Goal: Task Accomplishment & Management: Manage account settings

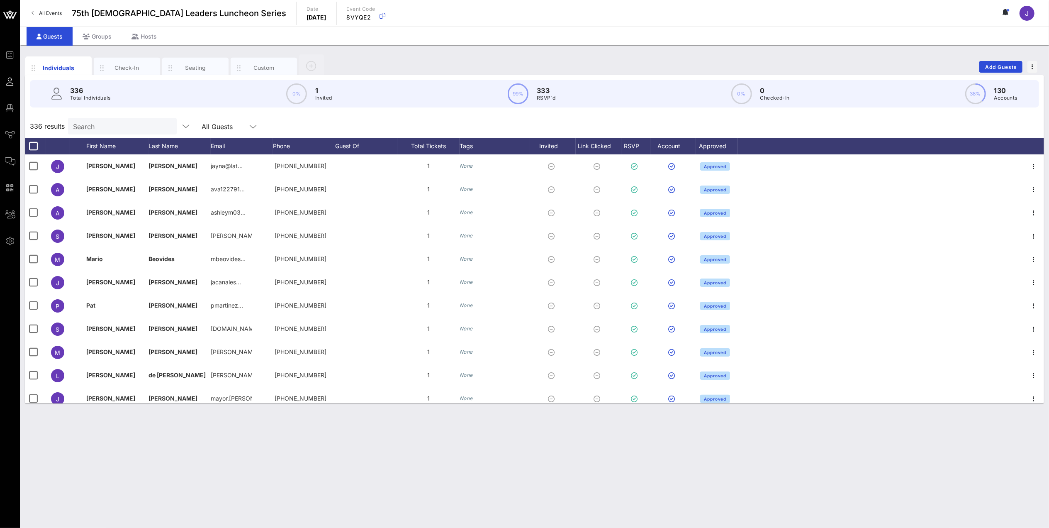
click at [92, 124] on input "Search" at bounding box center [121, 126] width 97 height 11
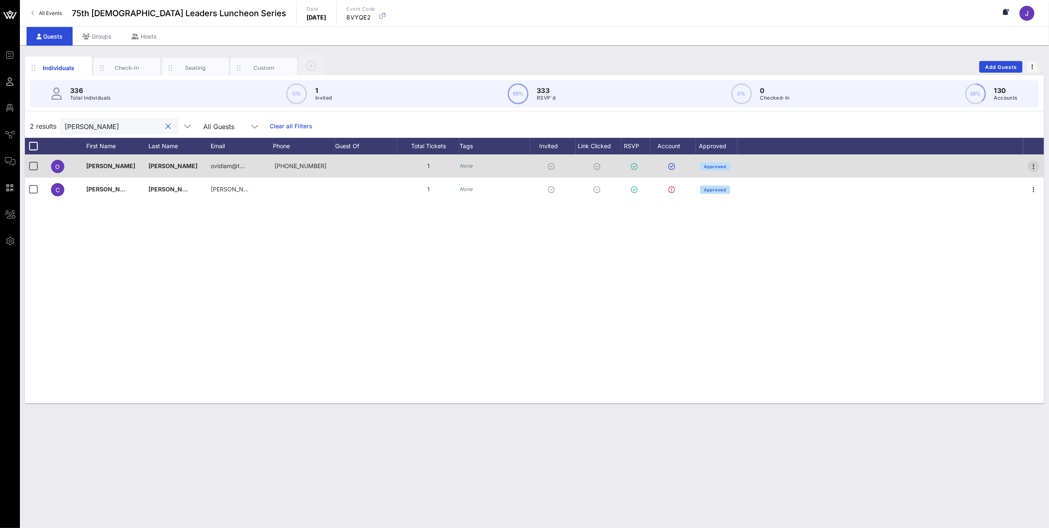
type input "[PERSON_NAME]"
click at [1036, 166] on icon "button" at bounding box center [1034, 166] width 10 height 10
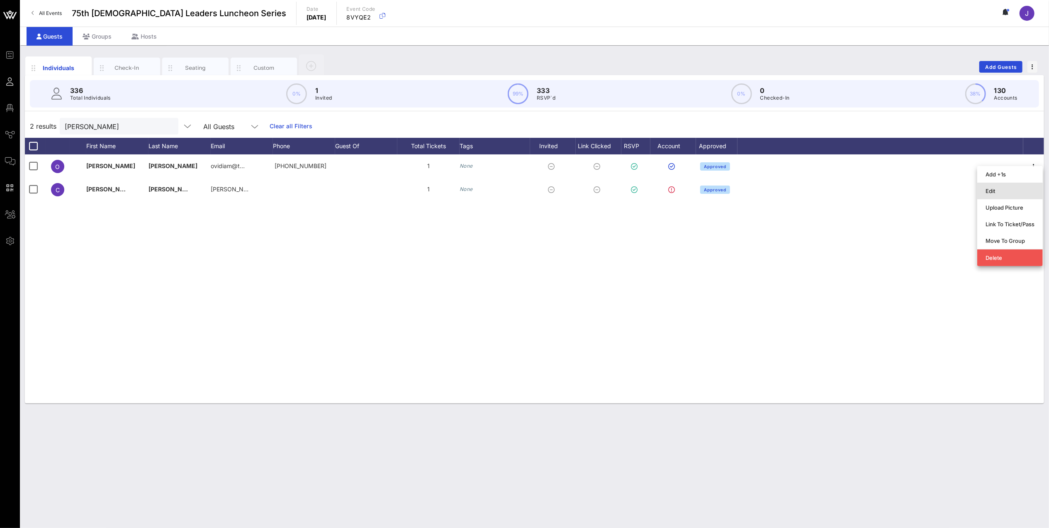
click at [1007, 194] on div "Edit" at bounding box center [1010, 190] width 49 height 13
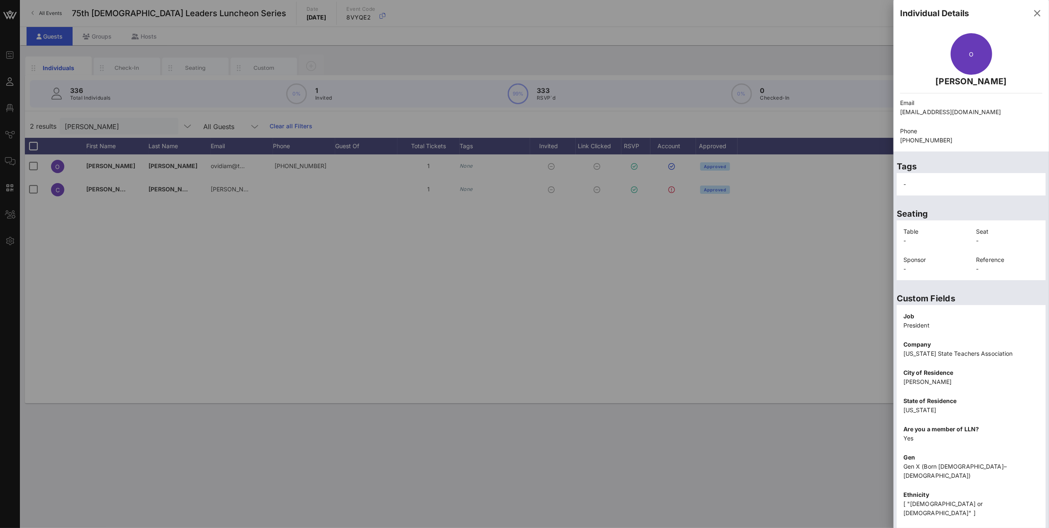
click at [945, 113] on p "[EMAIL_ADDRESS][DOMAIN_NAME]" at bounding box center [971, 111] width 142 height 9
drag, startPoint x: 956, startPoint y: 110, endPoint x: 895, endPoint y: 114, distance: 61.1
click at [895, 114] on div "Email [EMAIL_ADDRESS][DOMAIN_NAME]" at bounding box center [971, 107] width 152 height 28
copy p "[EMAIL_ADDRESS][DOMAIN_NAME]"
drag, startPoint x: 1030, startPoint y: 7, endPoint x: 1026, endPoint y: 10, distance: 5.6
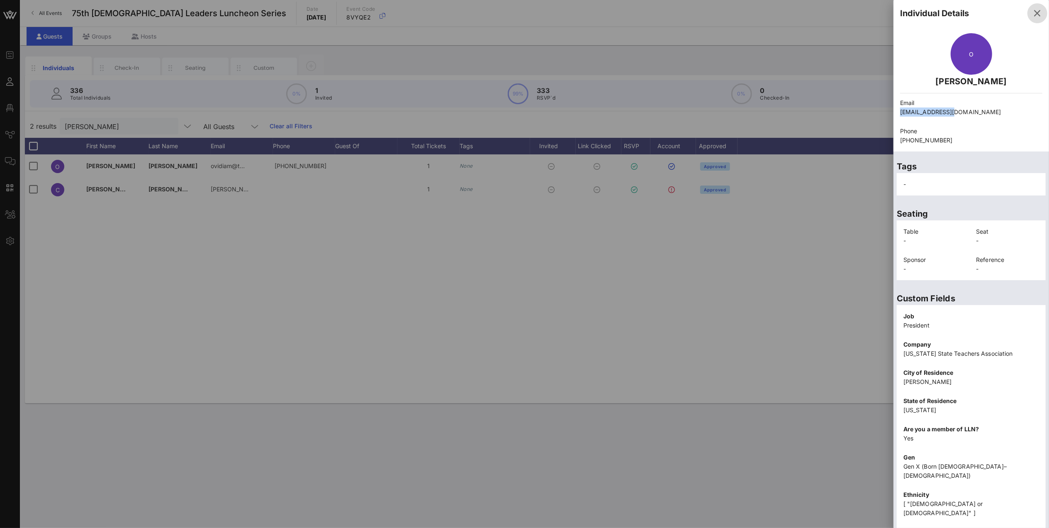
click at [1030, 6] on button "button" at bounding box center [1038, 13] width 20 height 20
